Goal: Entertainment & Leisure: Consume media (video, audio)

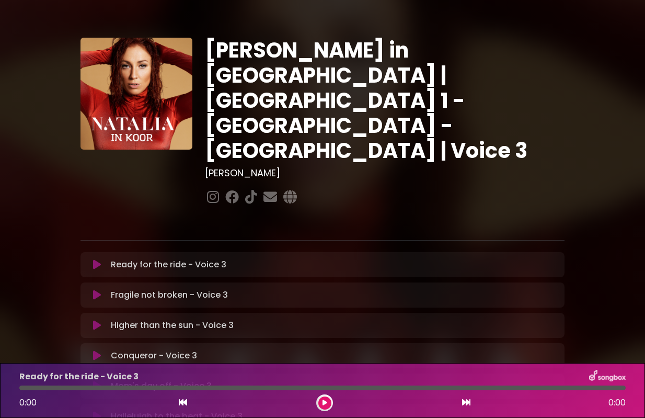
click at [97, 259] on icon at bounding box center [97, 264] width 8 height 10
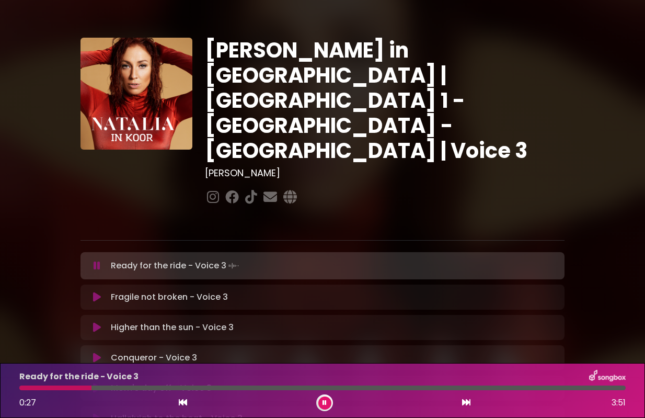
click at [24, 387] on div at bounding box center [55, 387] width 72 height 5
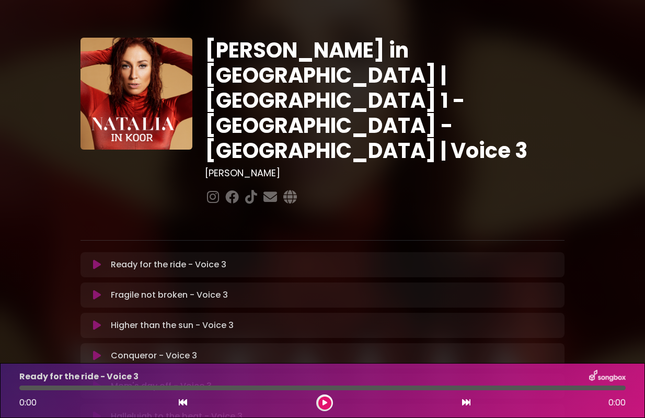
click at [97, 259] on icon at bounding box center [97, 264] width 8 height 10
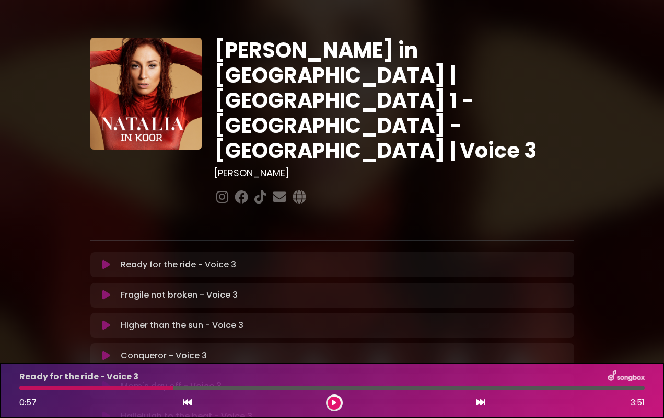
click at [105, 259] on icon at bounding box center [106, 264] width 8 height 10
click at [337, 401] on button at bounding box center [334, 402] width 13 height 13
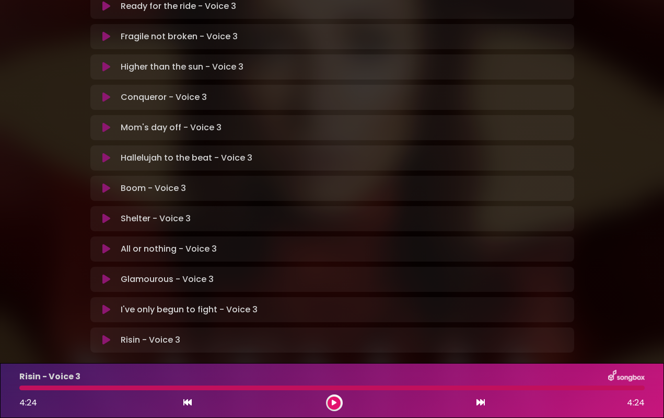
scroll to position [256, 0]
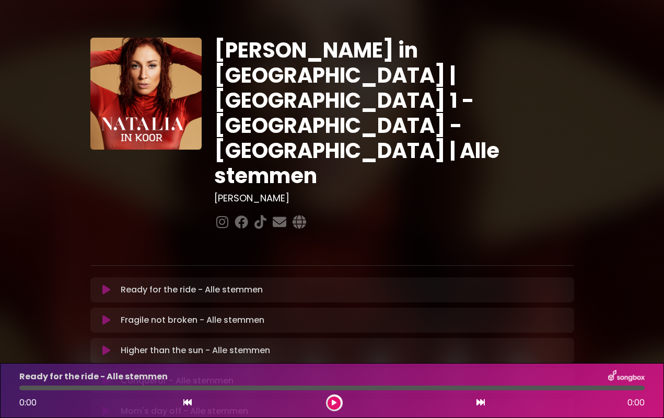
click at [107, 284] on icon at bounding box center [106, 289] width 8 height 10
